Goal: Information Seeking & Learning: Stay updated

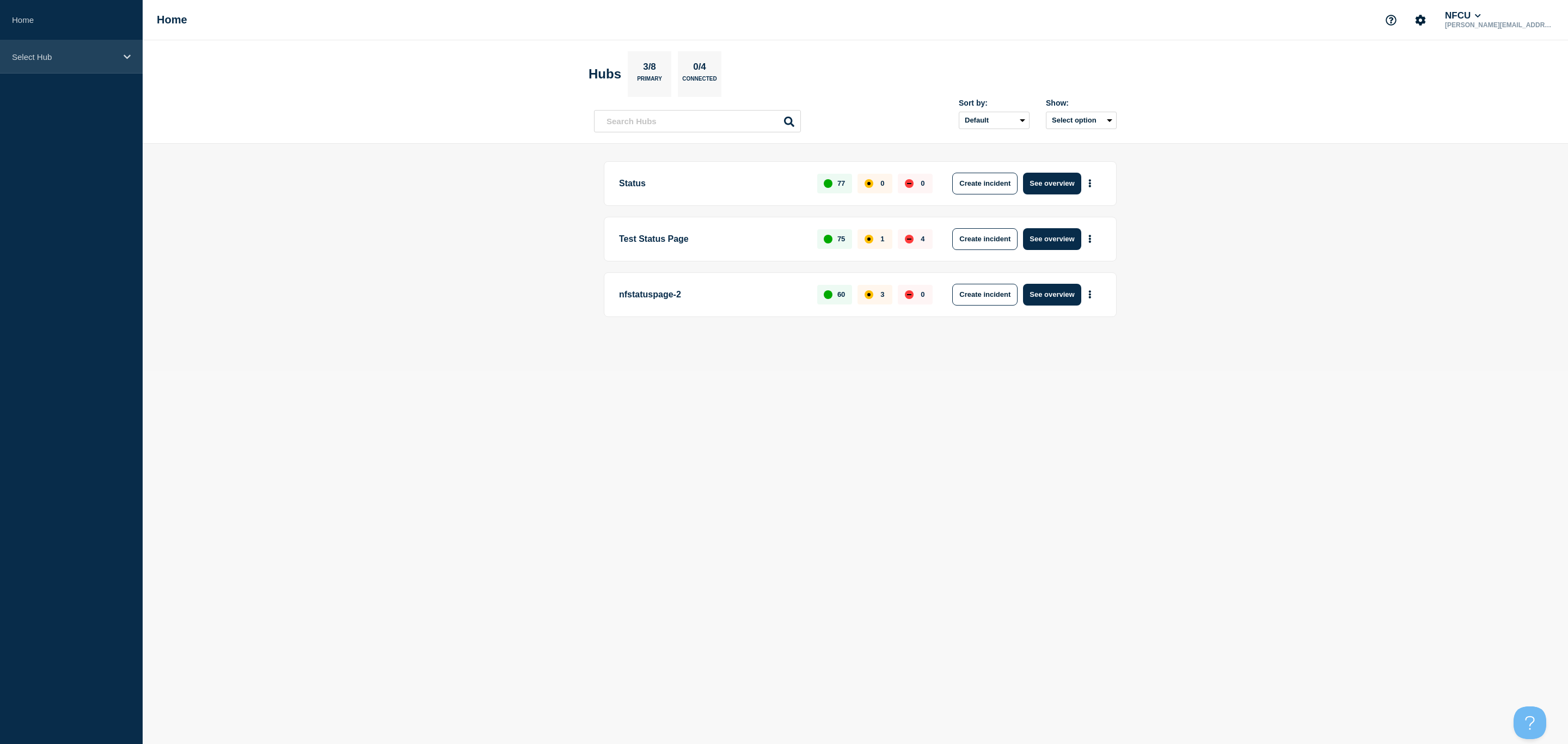
click at [105, 62] on div "Select Hub" at bounding box center [71, 57] width 142 height 33
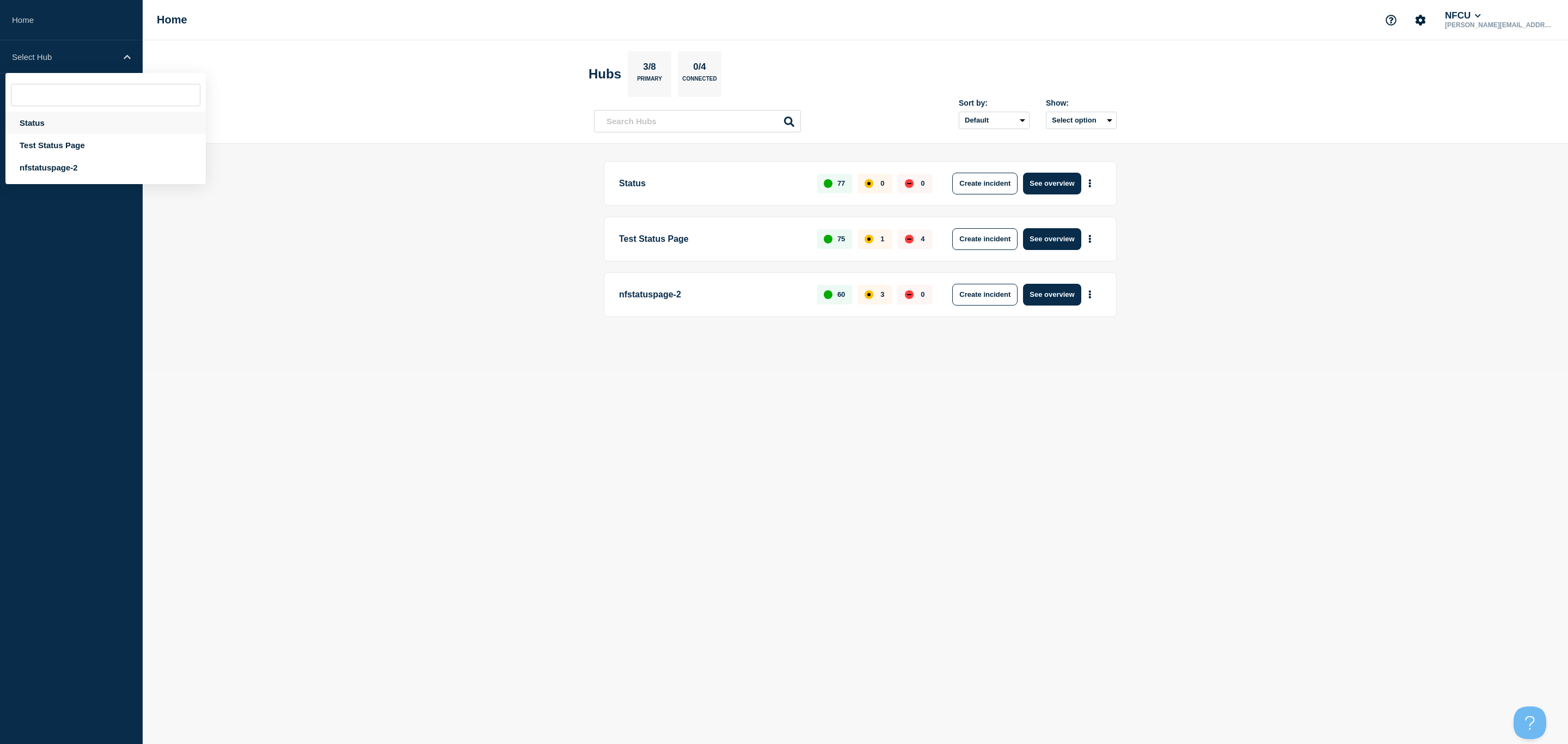
click at [43, 118] on div "Status" at bounding box center [105, 122] width 200 height 23
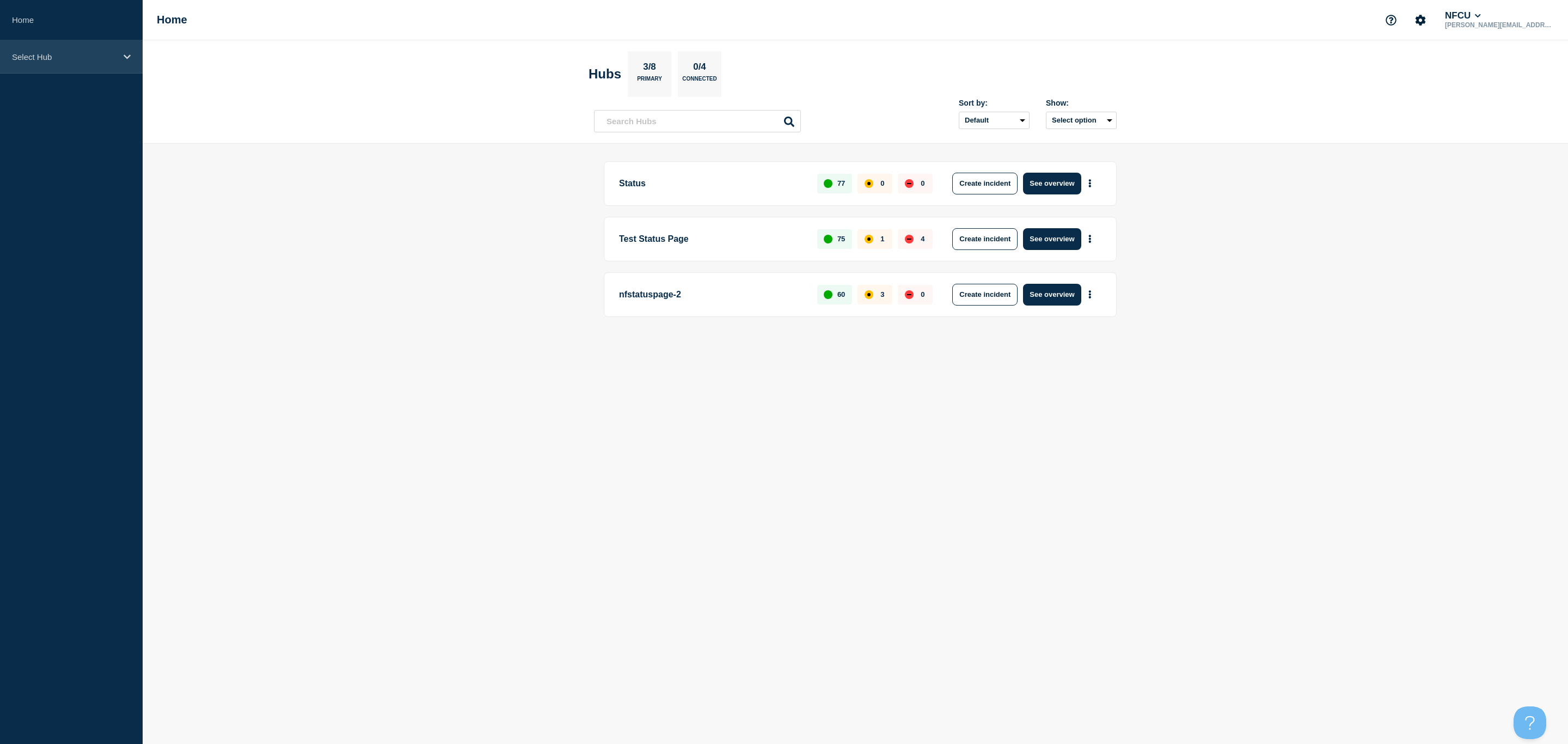
click at [52, 69] on div "Select Hub" at bounding box center [71, 57] width 142 height 33
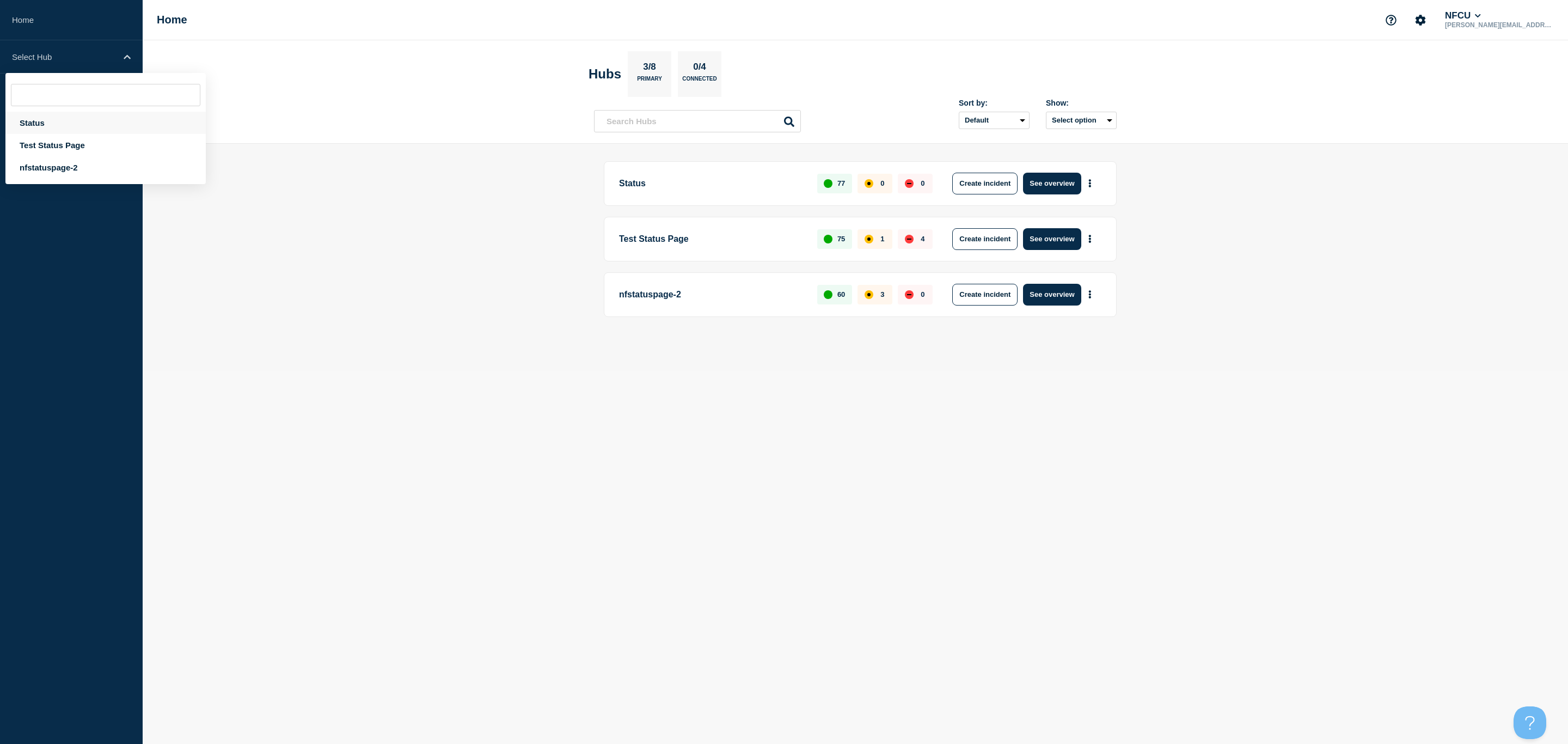
click at [51, 128] on div "Status" at bounding box center [105, 122] width 200 height 23
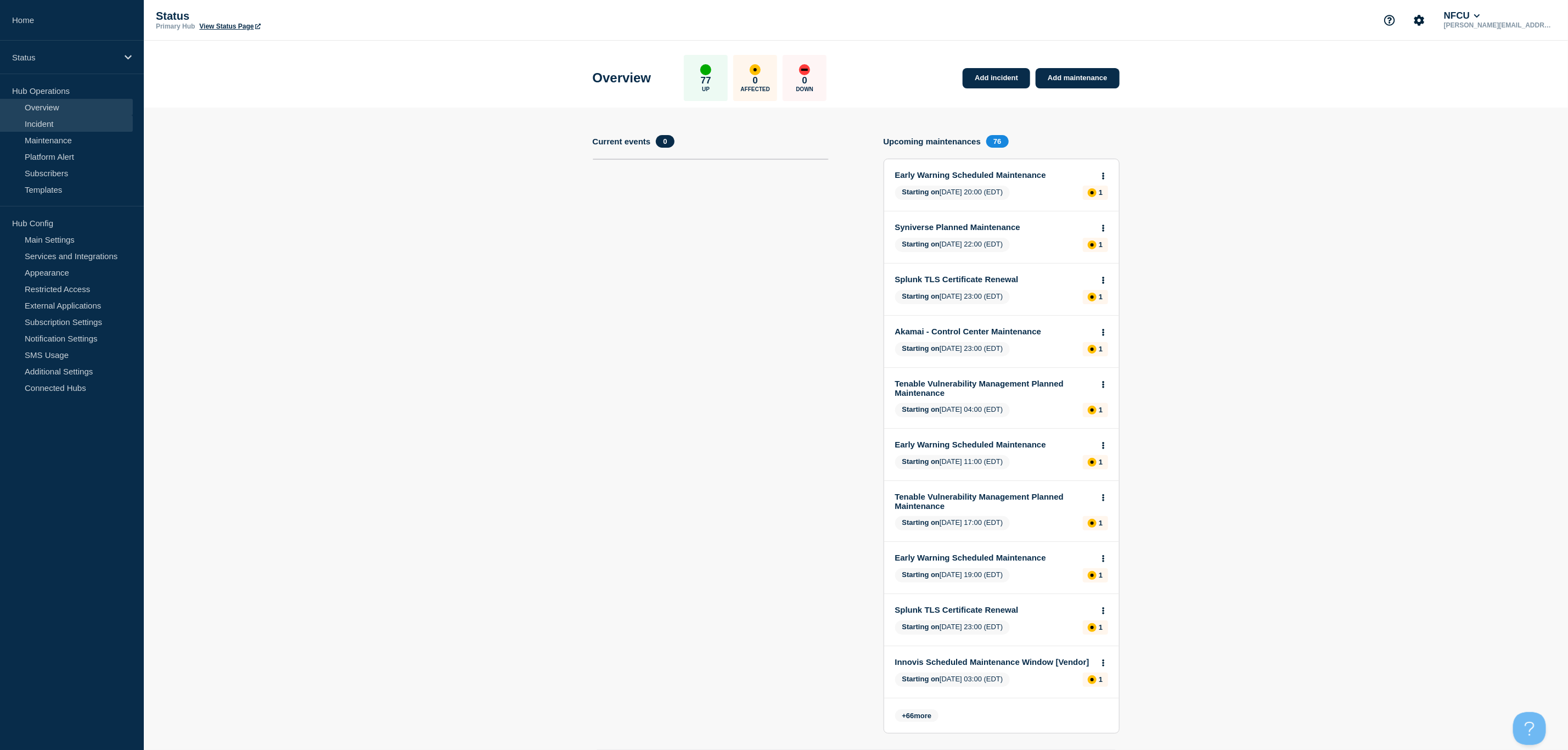
click at [68, 125] on link "Incident" at bounding box center [66, 123] width 133 height 17
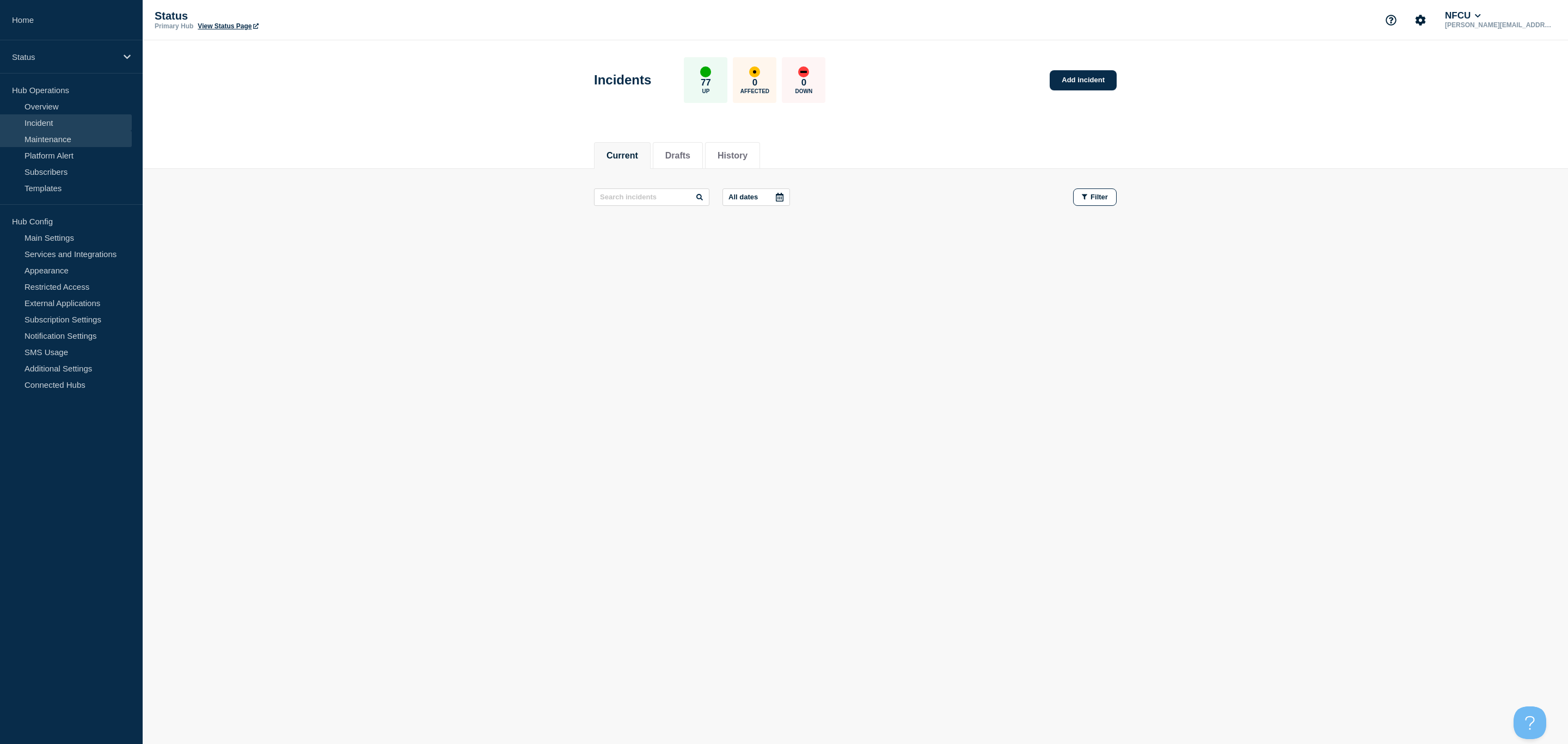
click at [43, 144] on link "Maintenance" at bounding box center [66, 139] width 131 height 16
